Goal: Task Accomplishment & Management: Manage account settings

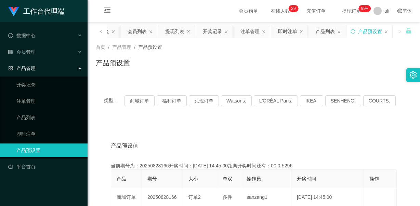
scroll to position [34, 0]
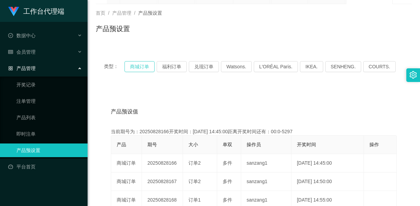
drag, startPoint x: 138, startPoint y: 66, endPoint x: 141, endPoint y: 71, distance: 5.4
click at [138, 66] on button "商城订单" at bounding box center [139, 66] width 30 height 11
click at [228, 26] on div "产品预设置" at bounding box center [254, 32] width 316 height 16
click at [59, 50] on div "会员管理" at bounding box center [44, 52] width 88 height 14
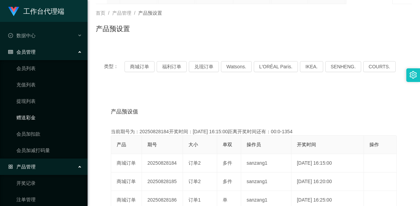
click at [29, 117] on link "赠送彩金" at bounding box center [49, 118] width 66 height 14
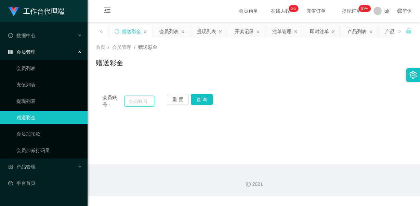
click at [137, 104] on input "text" at bounding box center [139, 101] width 30 height 11
click at [133, 104] on input "text" at bounding box center [139, 101] width 30 height 11
click at [139, 103] on input "text" at bounding box center [139, 101] width 30 height 11
click at [321, 120] on main "关闭左侧 关闭右侧 关闭其它 刷新页面 平台首页 赠送彩金 会员列表 提现列表 开奖记录 注单管理 即时注单 产品列表 产品预设置 首页 / 会员管理 / 赠…" at bounding box center [254, 93] width 332 height 143
click at [144, 100] on input "text" at bounding box center [139, 101] width 30 height 11
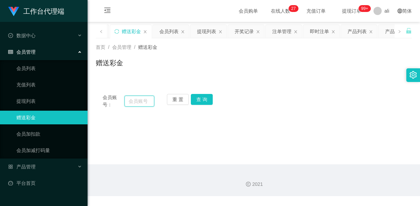
click at [140, 100] on input "text" at bounding box center [139, 101] width 30 height 11
click at [139, 101] on input "text" at bounding box center [139, 101] width 30 height 11
click at [134, 100] on input "text" at bounding box center [139, 101] width 30 height 11
click at [136, 102] on input "text" at bounding box center [139, 101] width 30 height 11
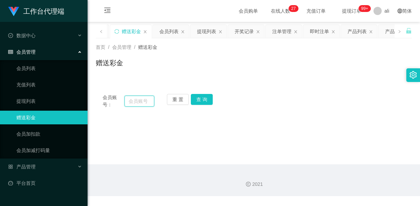
click at [138, 97] on input "text" at bounding box center [139, 101] width 30 height 11
type input "9"
click at [201, 97] on button "查 询" at bounding box center [202, 99] width 22 height 11
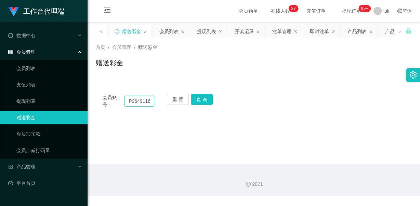
click at [133, 103] on input "P9649116" at bounding box center [139, 101] width 30 height 11
click at [131, 100] on input "P9649116" at bounding box center [139, 101] width 30 height 11
click at [152, 99] on input "p9649116" at bounding box center [139, 101] width 30 height 11
type input "p9649116s"
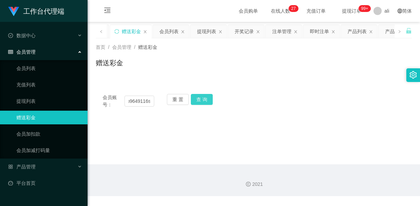
click at [198, 97] on button "查 询" at bounding box center [202, 99] width 22 height 11
click at [138, 101] on input "p9649116s" at bounding box center [139, 101] width 30 height 11
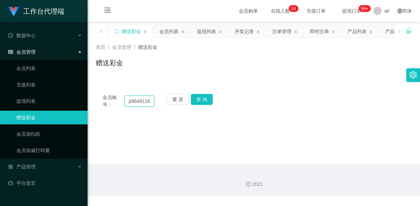
click at [130, 98] on input "p9649116s" at bounding box center [139, 101] width 30 height 11
click at [150, 104] on input "p9649116s" at bounding box center [139, 101] width 30 height 11
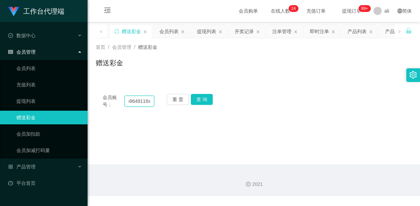
click at [150, 104] on input "p9649116s" at bounding box center [139, 101] width 30 height 11
click at [135, 101] on input "p9649116s" at bounding box center [139, 101] width 30 height 11
click at [202, 99] on button "查 询" at bounding box center [202, 99] width 22 height 11
click at [141, 102] on input "p9649116s" at bounding box center [139, 101] width 30 height 11
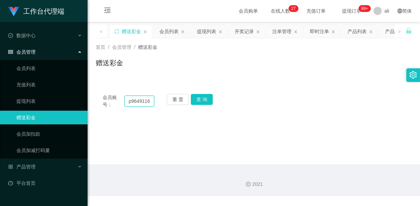
click at [141, 102] on input "p9649116s" at bounding box center [139, 101] width 30 height 11
click at [141, 101] on input "p9649116s" at bounding box center [139, 101] width 30 height 11
click at [141, 101] on input "text" at bounding box center [139, 101] width 30 height 11
click at [136, 102] on input "text" at bounding box center [139, 101] width 30 height 11
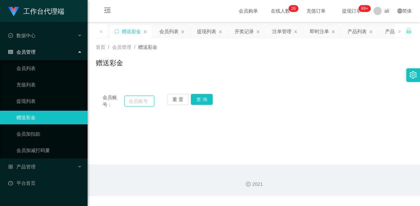
click at [136, 101] on input "text" at bounding box center [139, 101] width 30 height 11
click at [133, 103] on input "text" at bounding box center [139, 101] width 30 height 11
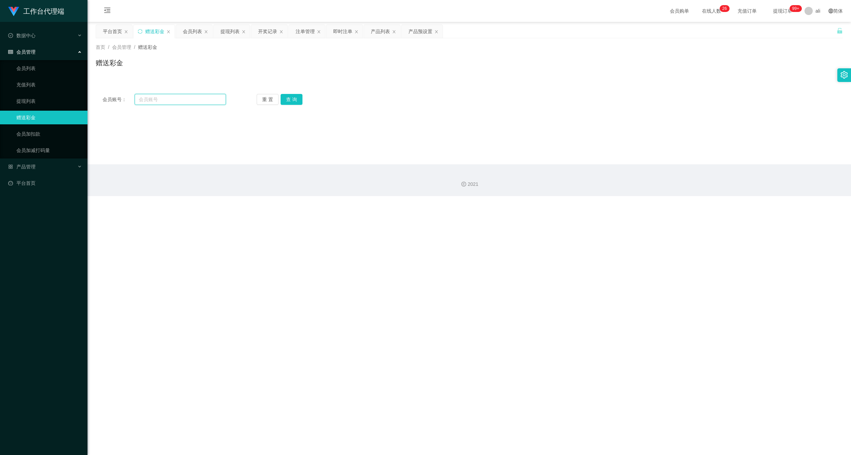
click at [163, 97] on input "text" at bounding box center [180, 99] width 91 height 11
click at [162, 97] on input "text" at bounding box center [180, 99] width 91 height 11
click at [142, 102] on input "text" at bounding box center [180, 99] width 91 height 11
click at [149, 100] on input "text" at bounding box center [180, 99] width 91 height 11
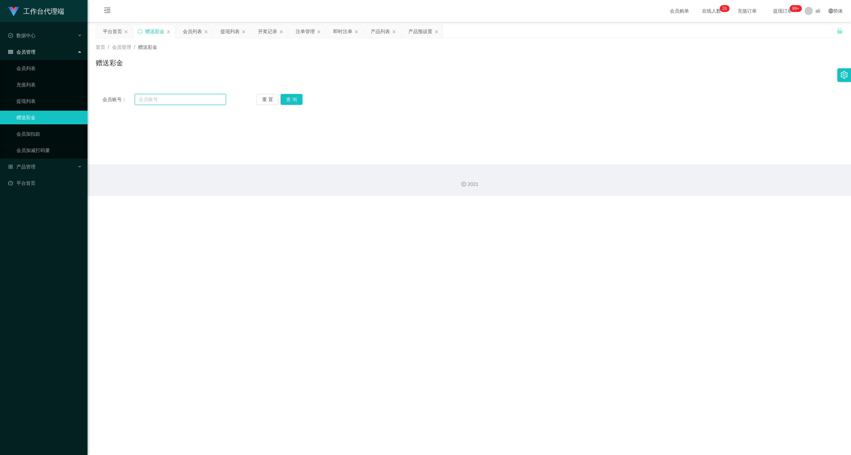
click at [149, 100] on input "text" at bounding box center [180, 99] width 91 height 11
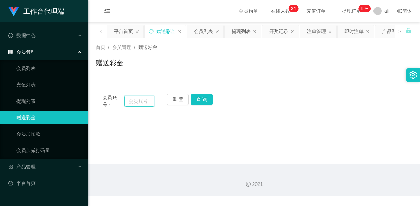
click at [133, 105] on input "text" at bounding box center [139, 101] width 30 height 11
click at [199, 97] on button "查 询" at bounding box center [202, 99] width 22 height 11
click at [199, 96] on button "查 询" at bounding box center [202, 99] width 22 height 11
click at [199, 97] on button "查 询" at bounding box center [202, 99] width 22 height 11
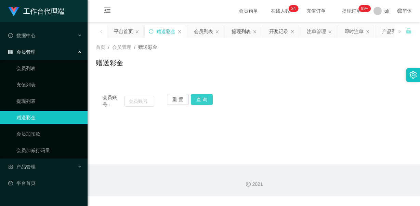
click at [199, 97] on button "查 询" at bounding box center [202, 99] width 22 height 11
click at [138, 100] on input "text" at bounding box center [139, 101] width 30 height 11
type input "JC016194"
click at [197, 98] on button "查 询" at bounding box center [202, 99] width 22 height 11
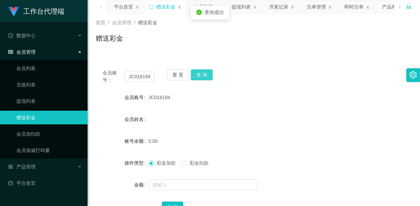
scroll to position [68, 0]
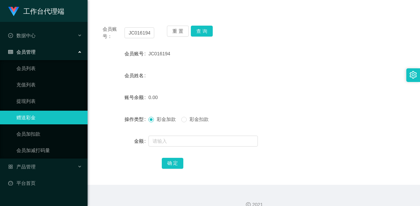
click at [155, 75] on div "会员姓名" at bounding box center [254, 76] width 316 height 14
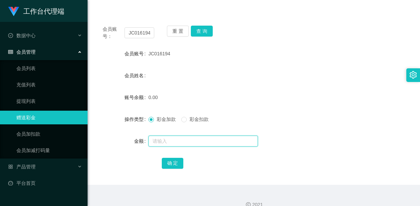
click at [166, 141] on input "text" at bounding box center [202, 141] width 109 height 11
type input "100"
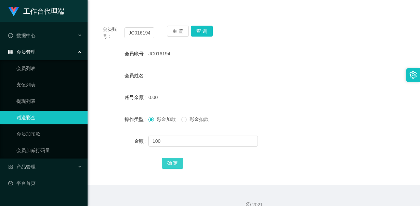
click at [172, 165] on button "确 定" at bounding box center [173, 163] width 22 height 11
click at [235, 75] on div "会员姓名" at bounding box center [254, 76] width 316 height 14
